Goal: Task Accomplishment & Management: Manage account settings

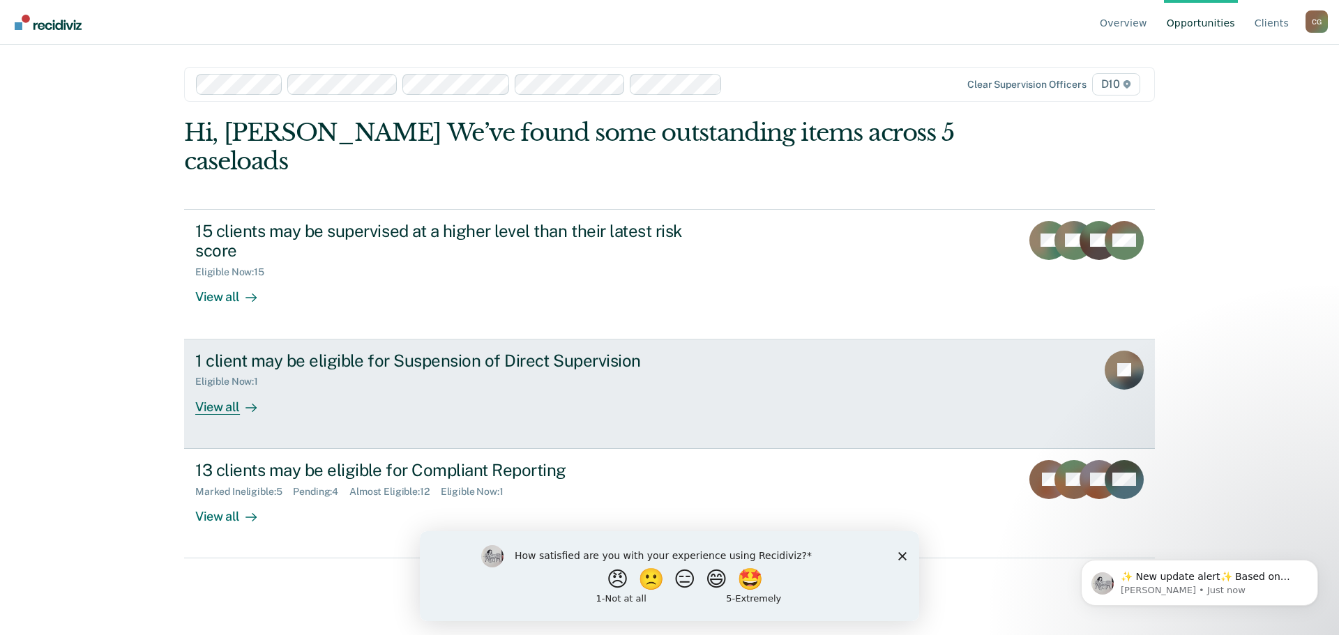
click at [412, 351] on div "1 client may be eligible for Suspension of Direct Supervision" at bounding box center [440, 361] width 490 height 20
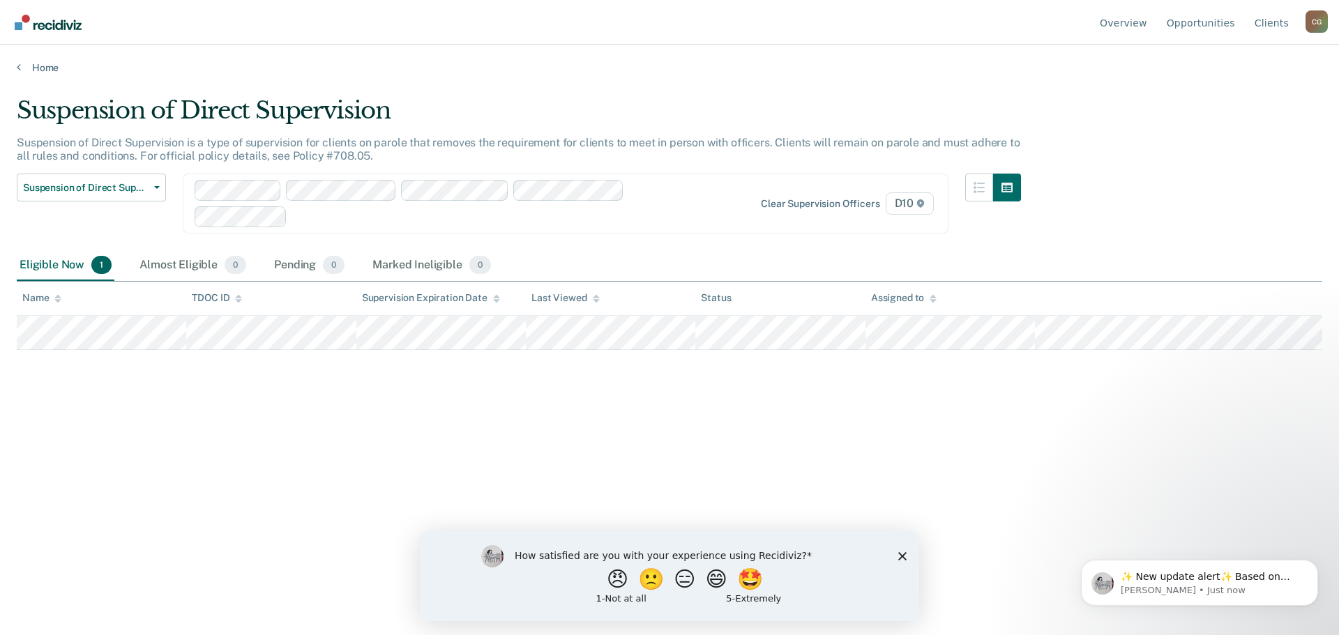
click at [900, 561] on div "How satisfied are you with your experience using Recidiviz? 😠 🙁 😑 😄 🤩 1 - Not a…" at bounding box center [669, 576] width 499 height 90
click at [900, 557] on polygon "Close survey" at bounding box center [902, 556] width 8 height 8
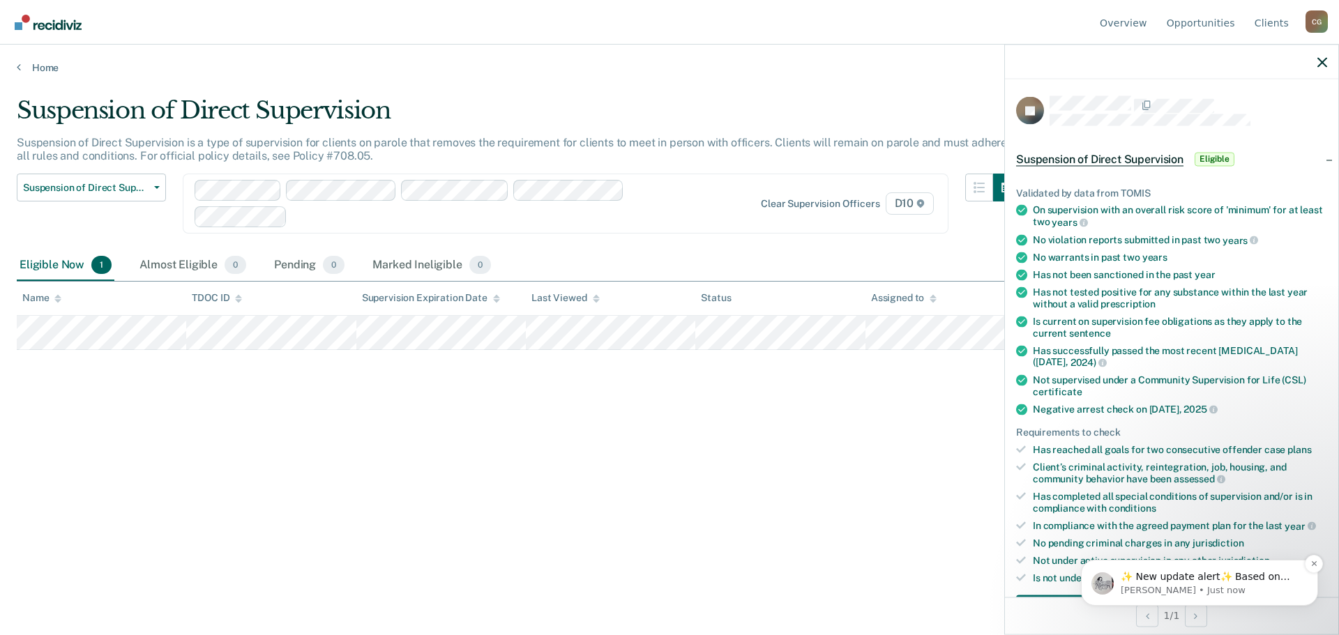
click at [1320, 63] on icon "button" at bounding box center [1323, 62] width 10 height 10
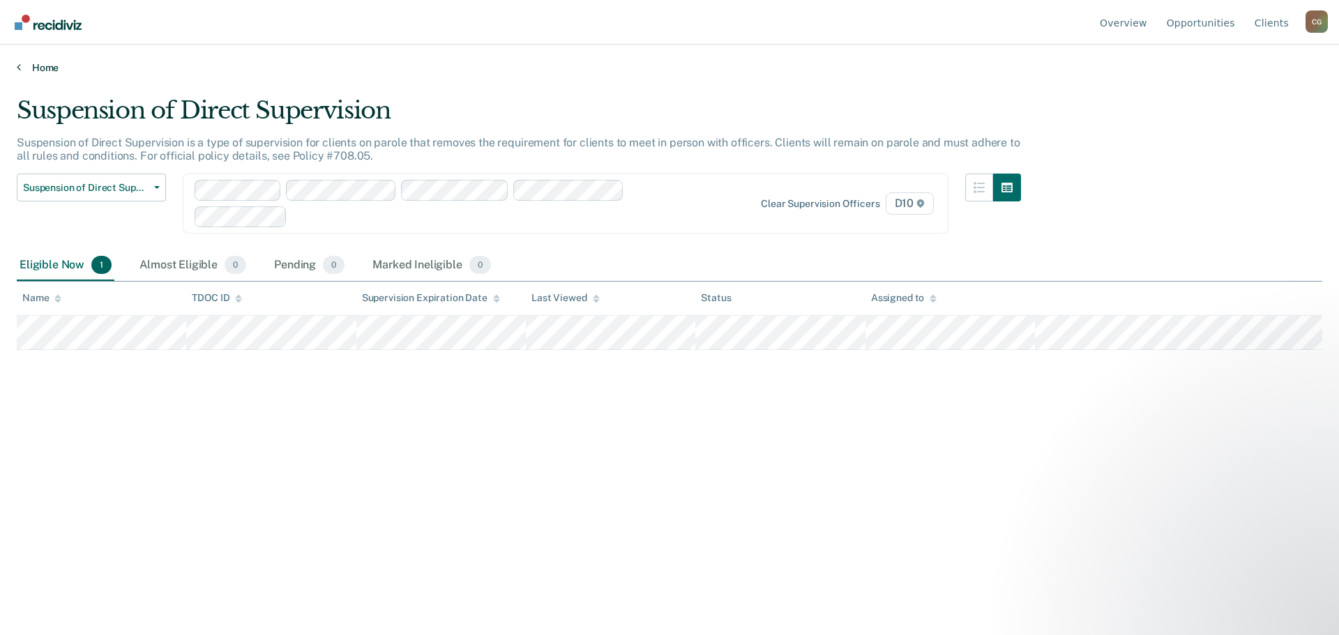
click at [34, 66] on link "Home" at bounding box center [670, 67] width 1306 height 13
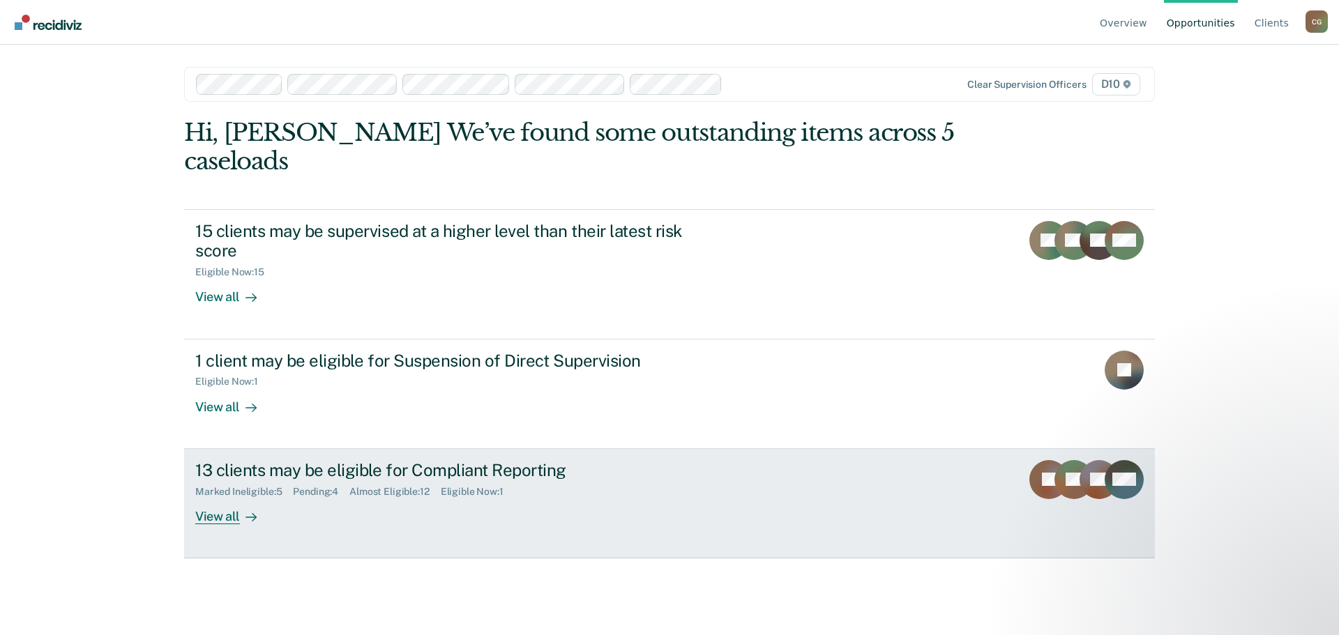
click at [256, 460] on div "13 clients may be eligible for Compliant Reporting" at bounding box center [440, 470] width 490 height 20
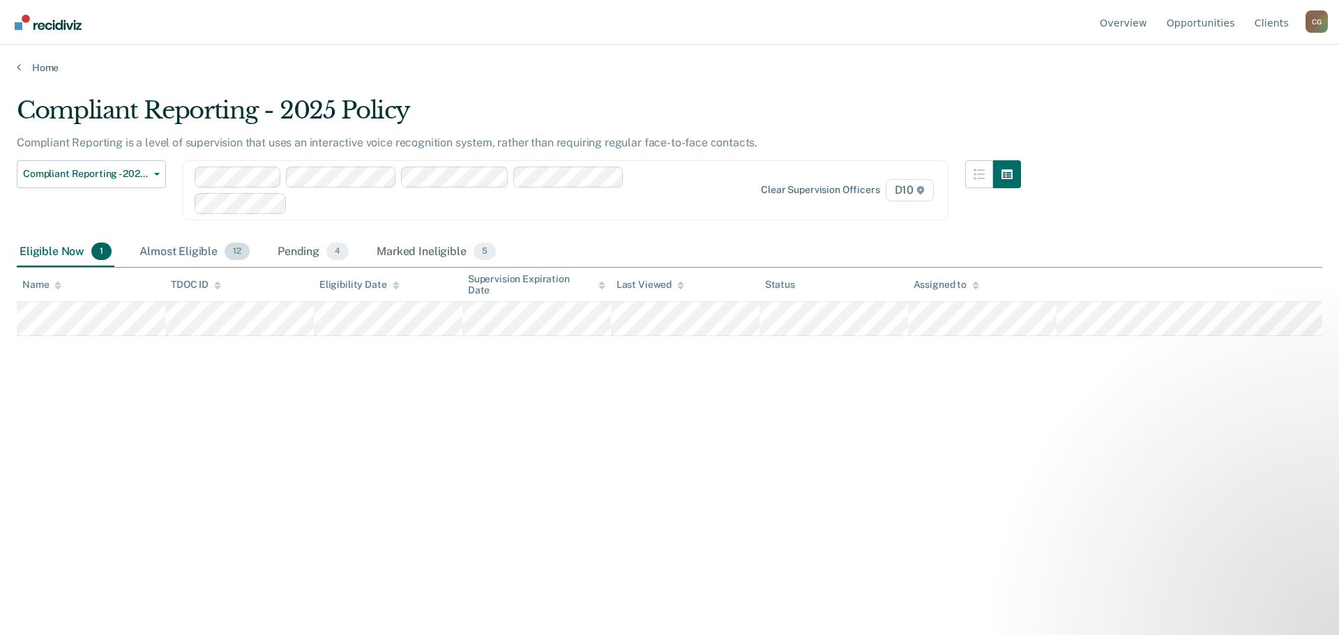
click at [193, 249] on div "Almost Eligible 12" at bounding box center [195, 252] width 116 height 31
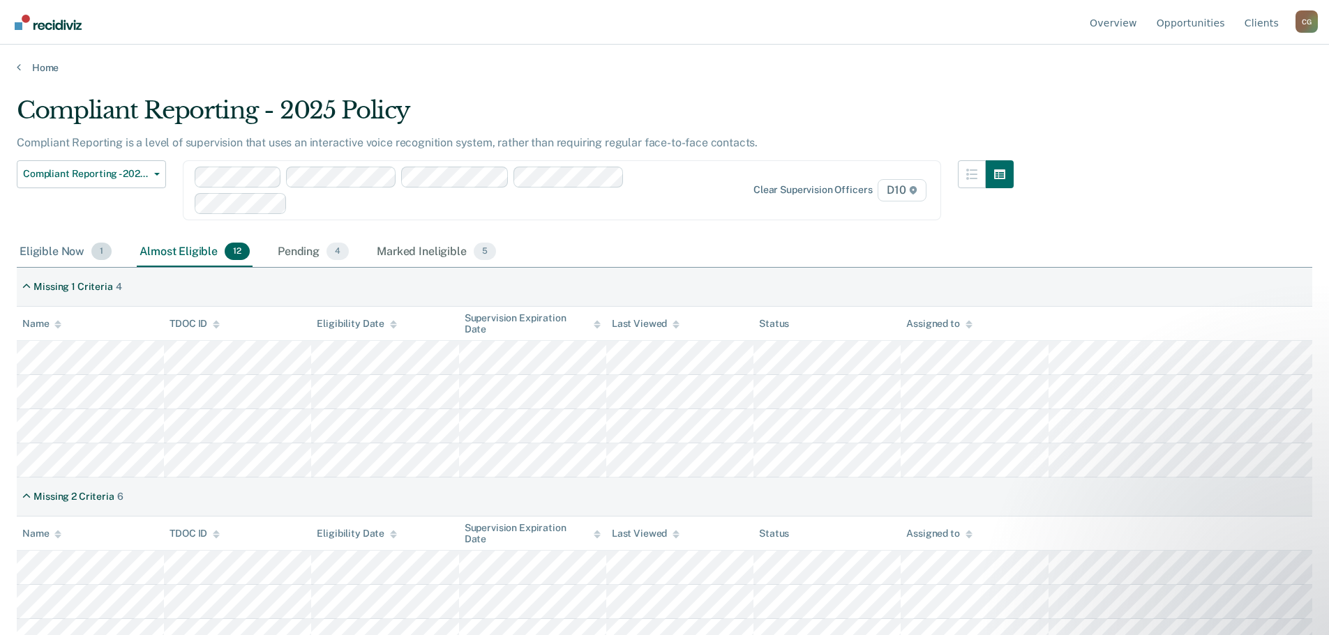
click at [66, 250] on div "Eligible Now 1" at bounding box center [66, 252] width 98 height 31
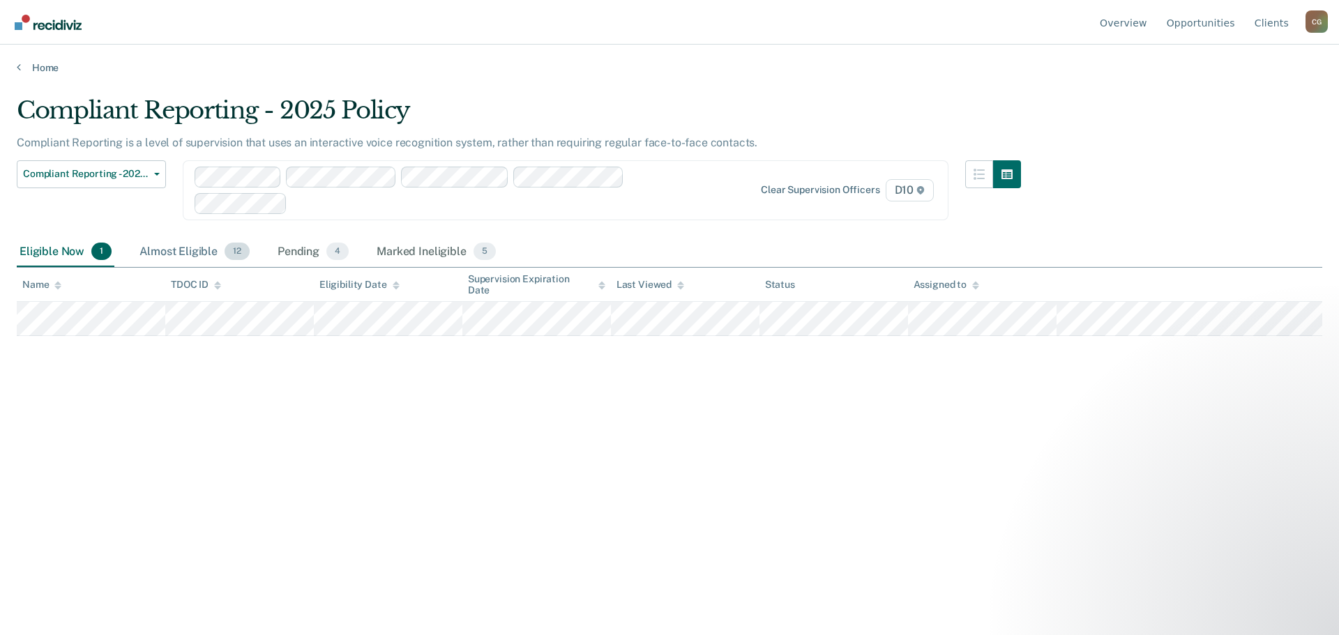
click at [186, 250] on div "Almost Eligible 12" at bounding box center [195, 252] width 116 height 31
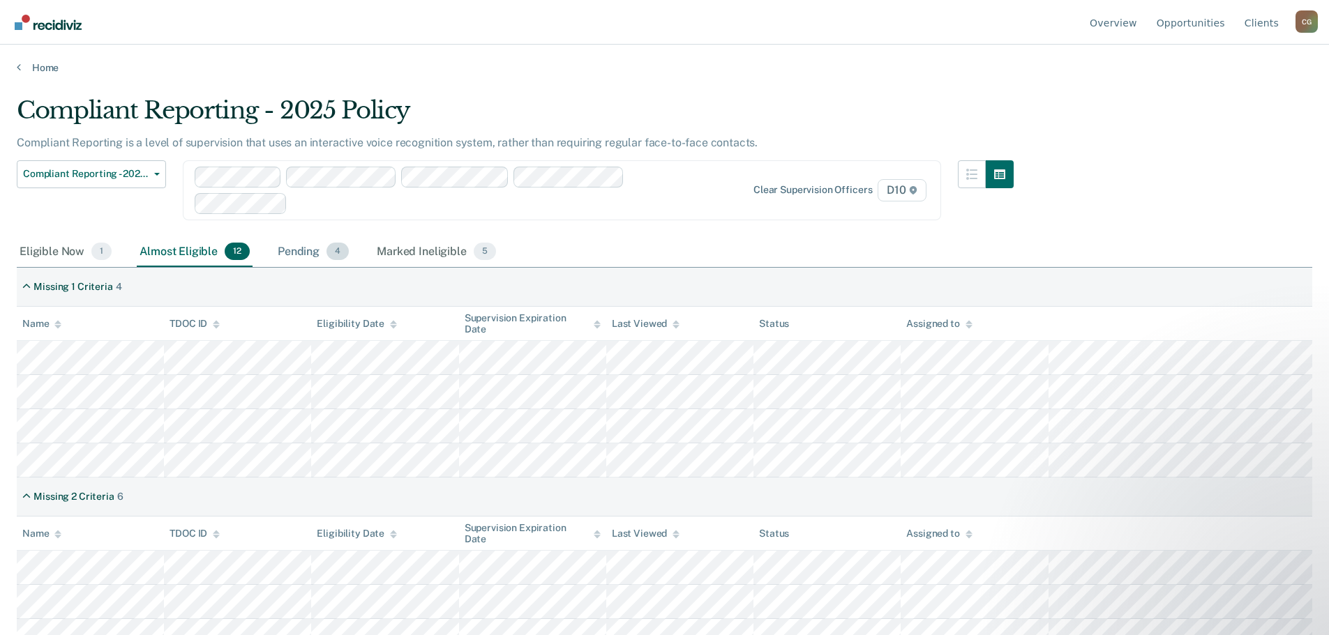
click at [300, 253] on div "Pending 4" at bounding box center [313, 252] width 77 height 31
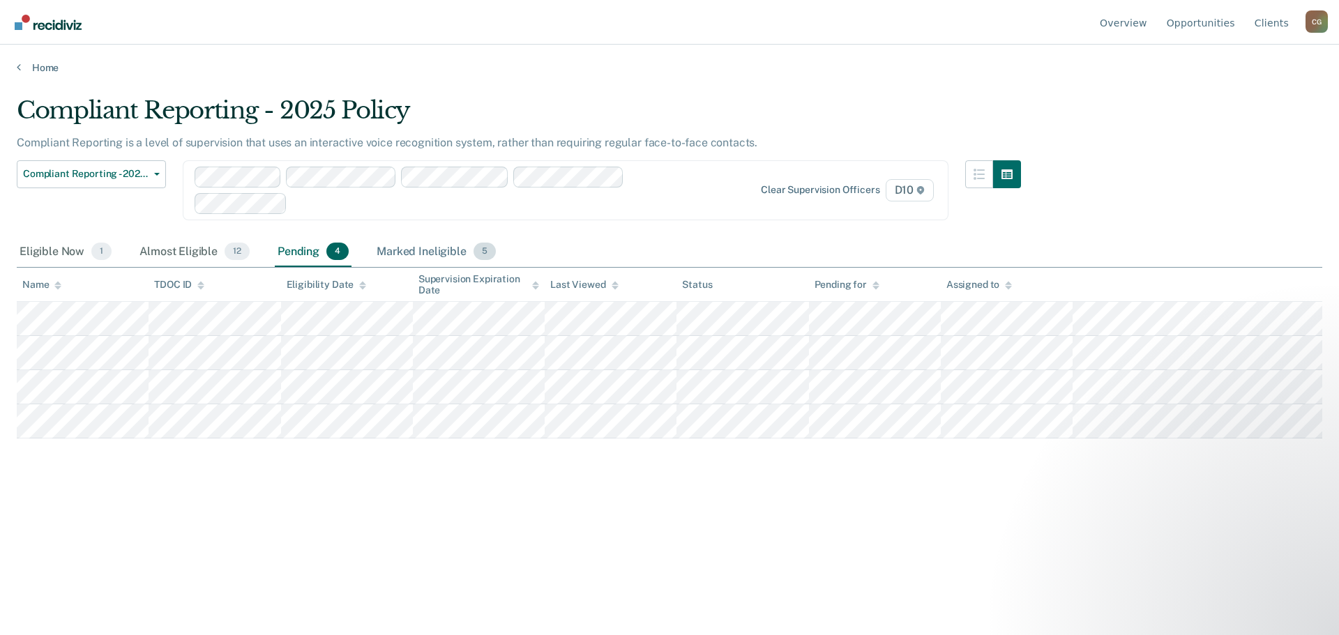
click at [416, 249] on div "Marked Ineligible 5" at bounding box center [436, 252] width 125 height 31
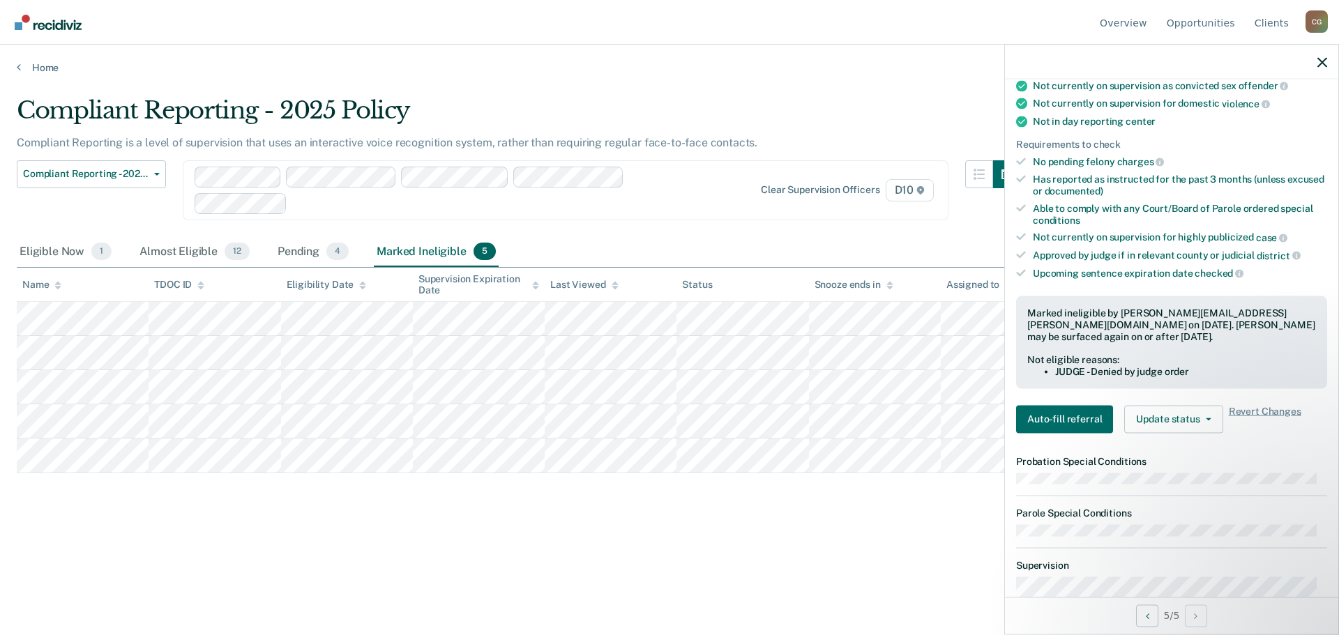
scroll to position [279, 0]
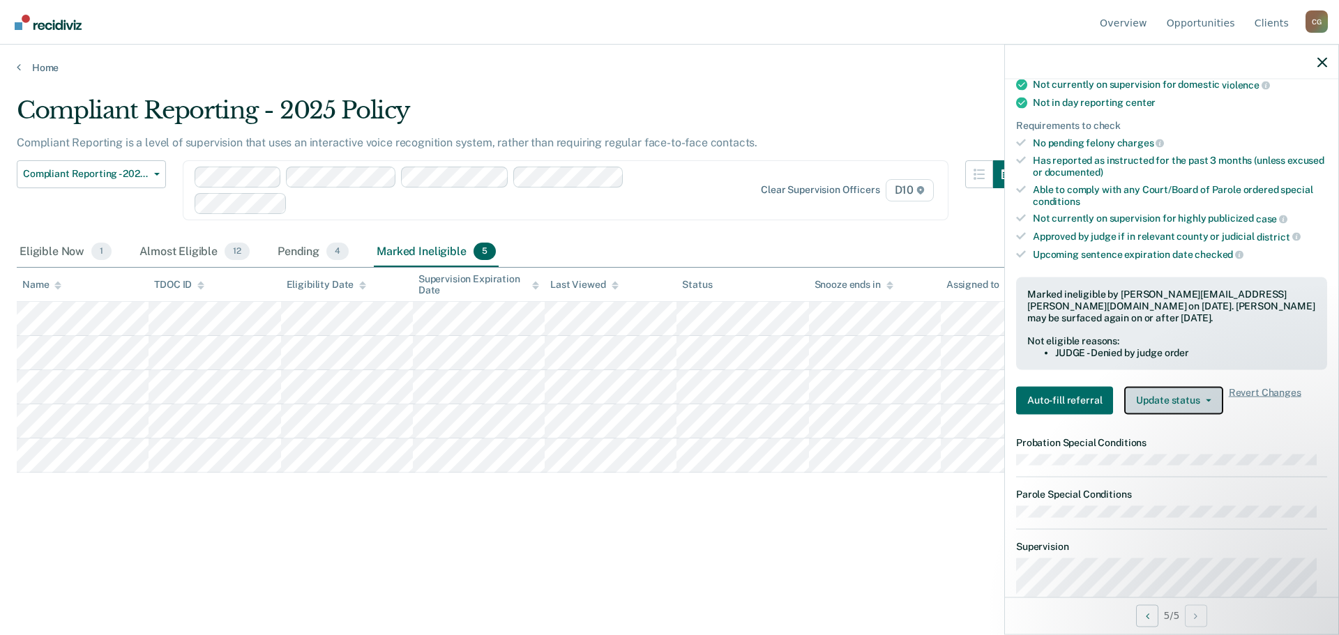
click at [1206, 400] on icon "button" at bounding box center [1209, 400] width 6 height 3
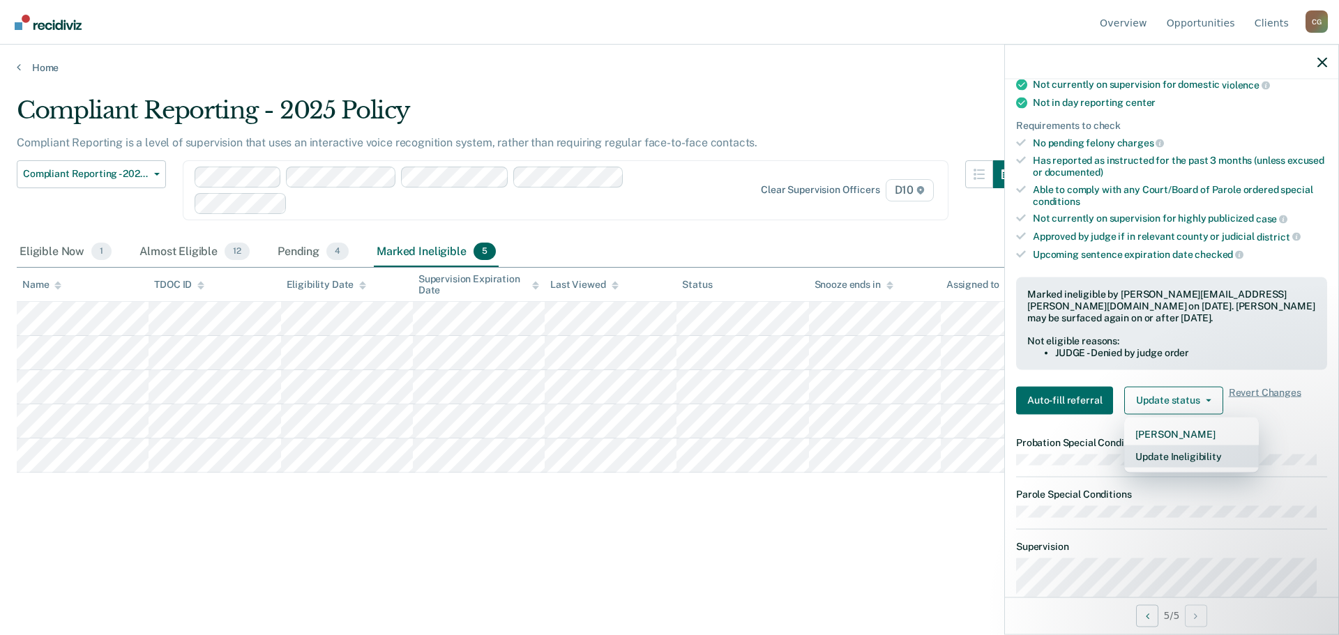
click at [1191, 454] on button "Update Ineligibility" at bounding box center [1191, 456] width 135 height 22
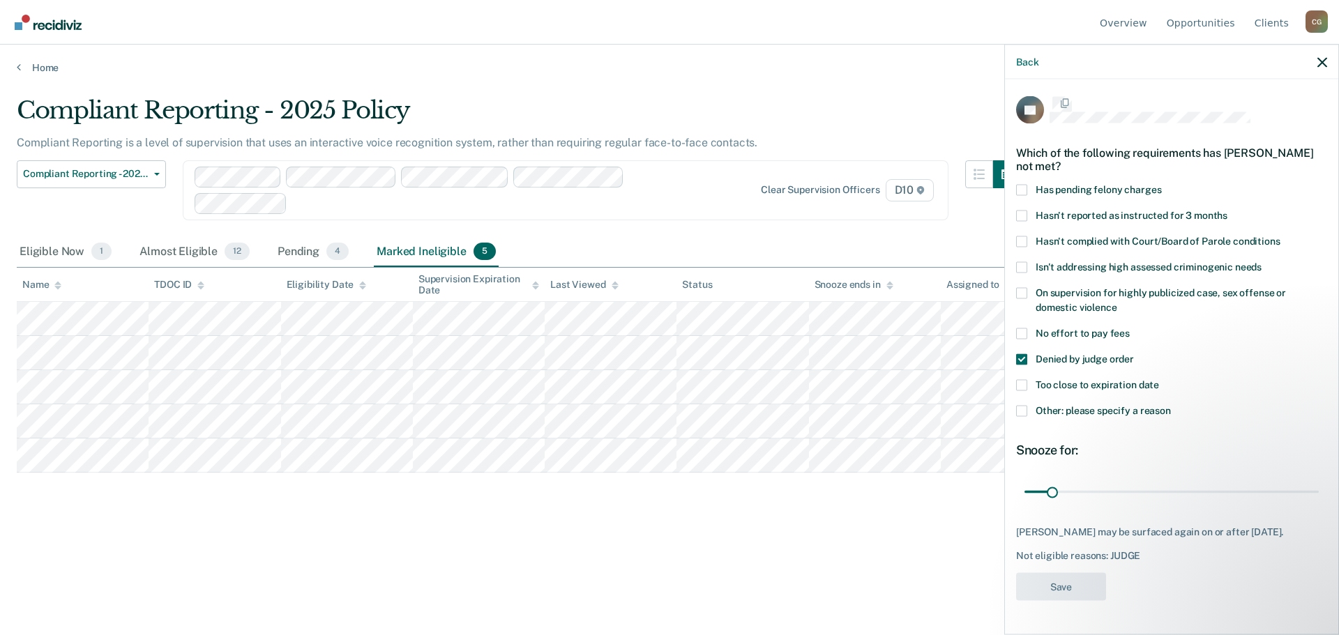
scroll to position [0, 0]
drag, startPoint x: 1054, startPoint y: 489, endPoint x: 1191, endPoint y: 496, distance: 136.9
click at [1191, 496] on input "range" at bounding box center [1172, 493] width 294 height 24
drag, startPoint x: 1191, startPoint y: 496, endPoint x: 1170, endPoint y: 496, distance: 20.9
type input "180"
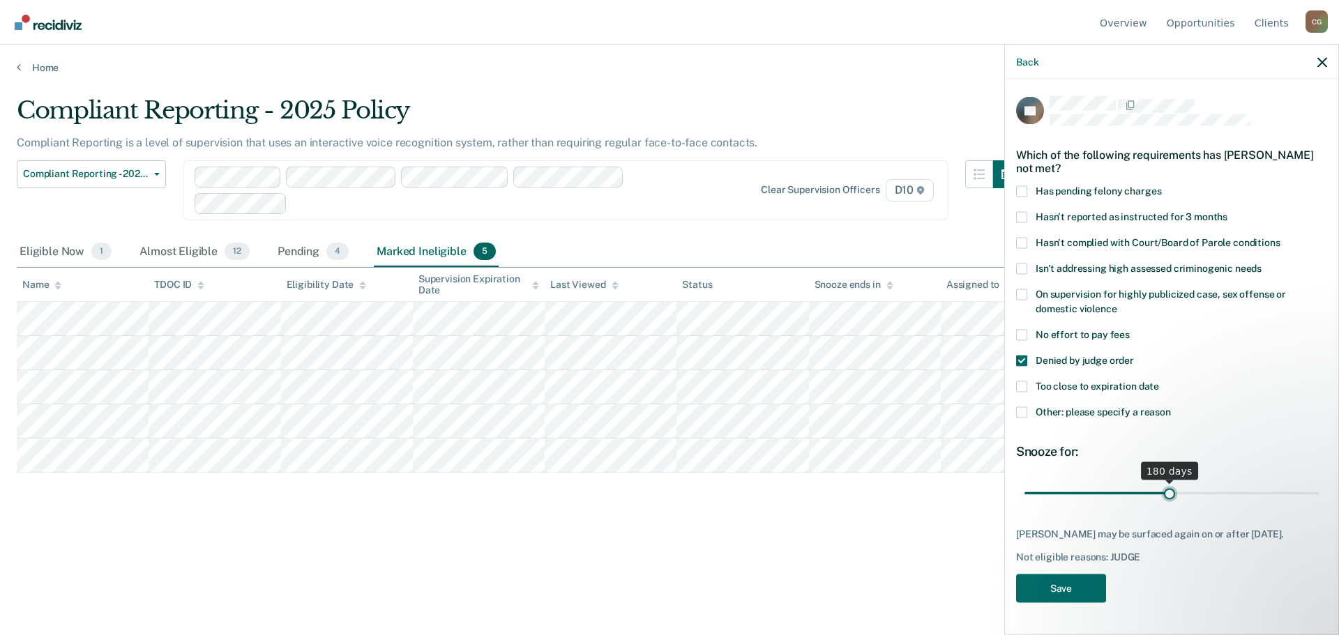
click at [1170, 496] on input "range" at bounding box center [1172, 493] width 294 height 24
click at [1078, 590] on button "Save" at bounding box center [1061, 588] width 90 height 29
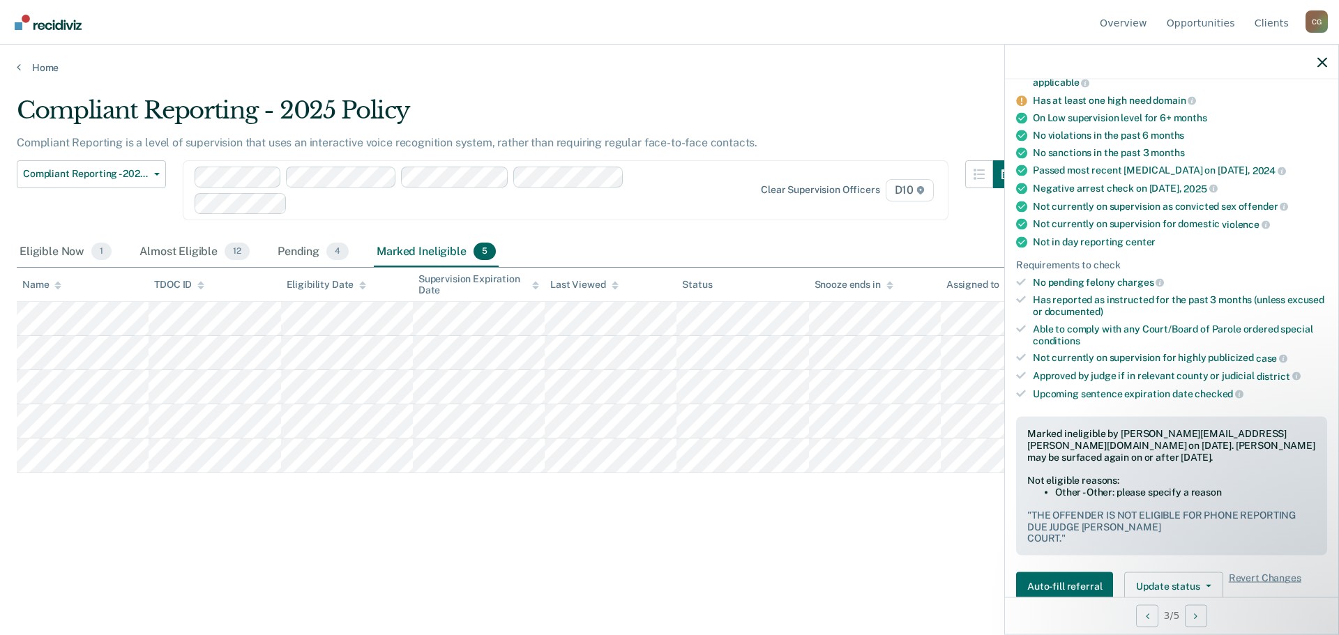
scroll to position [187, 0]
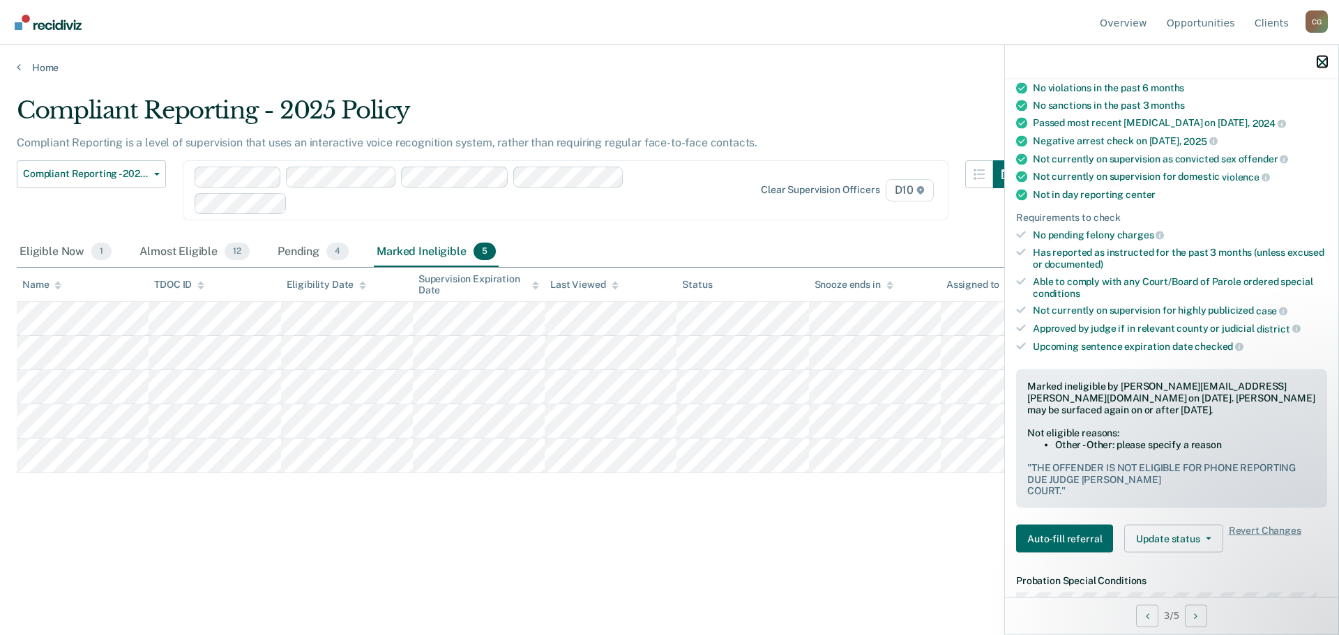
click at [1320, 59] on icon "button" at bounding box center [1323, 62] width 10 height 10
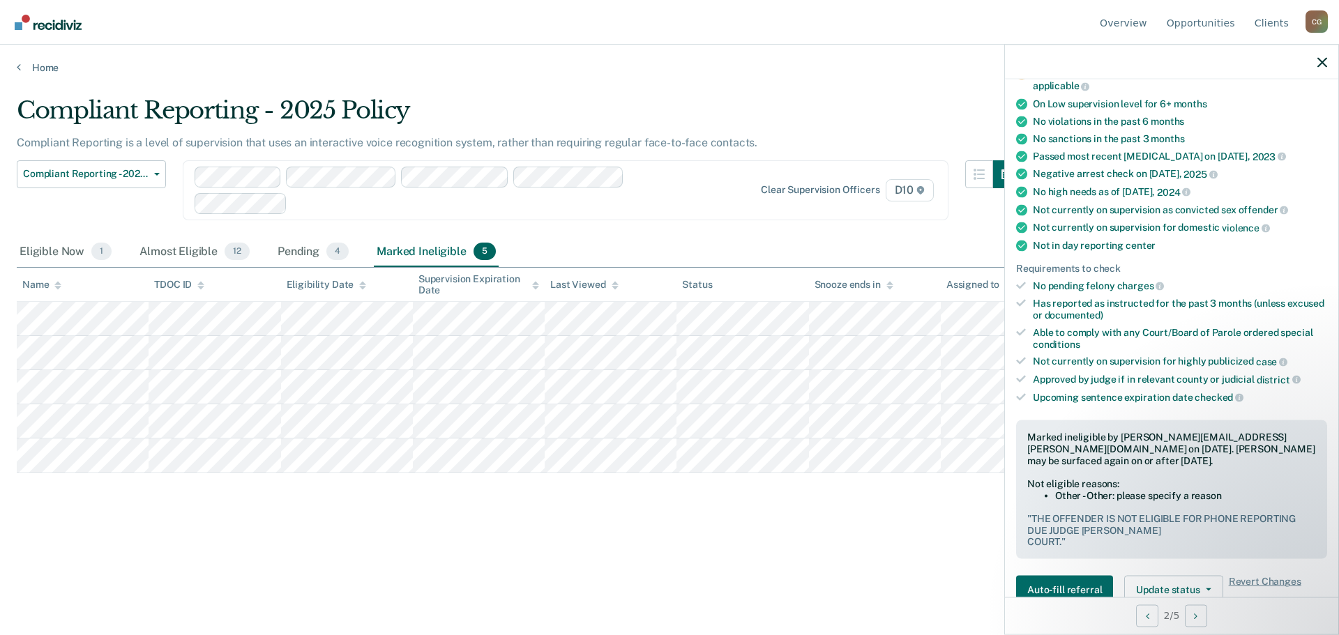
scroll to position [139, 0]
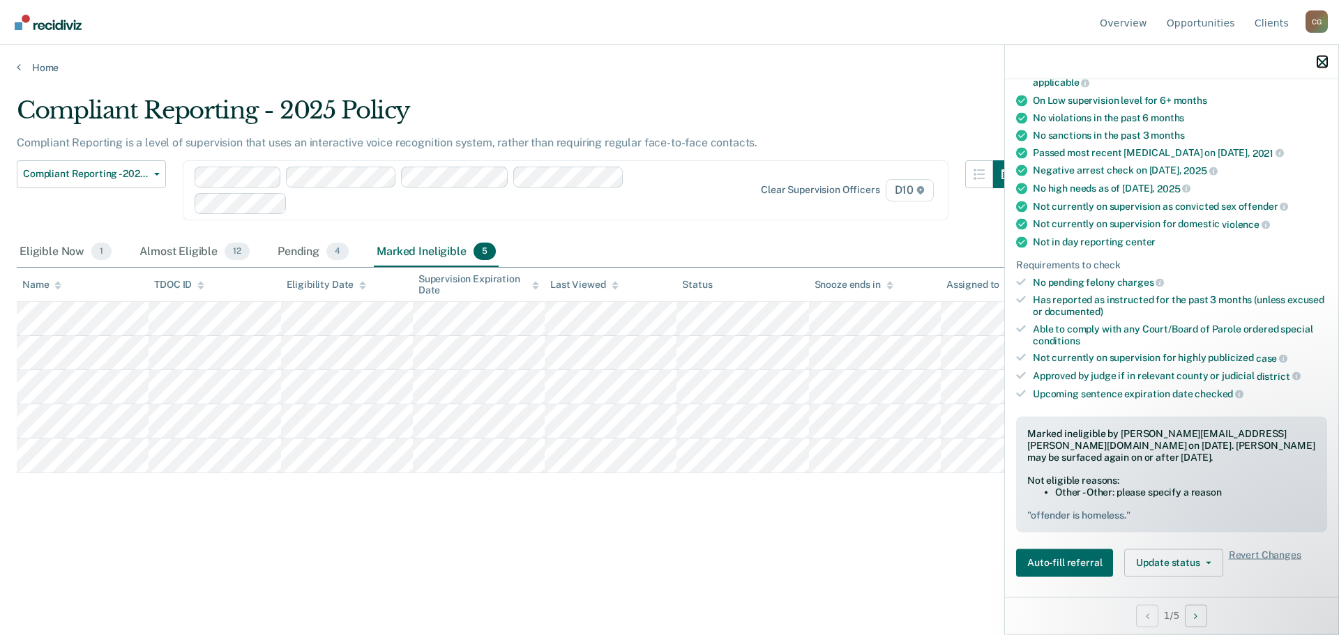
click at [1320, 56] on button "button" at bounding box center [1323, 62] width 10 height 12
